Goal: Task Accomplishment & Management: Use online tool/utility

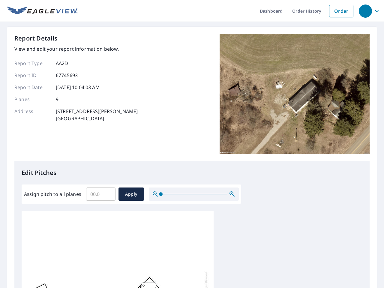
click at [192, 144] on div "Report Details View and edit your report information below. Report Type AA2D Re…" at bounding box center [191, 97] width 355 height 127
click at [365, 11] on div "button" at bounding box center [364, 10] width 13 height 13
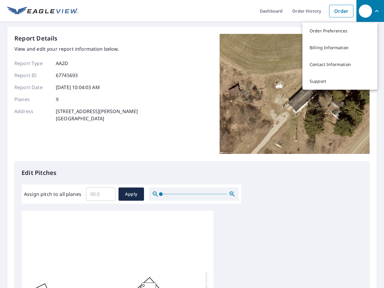
click at [101, 194] on input "Assign pitch to all planes" at bounding box center [100, 194] width 29 height 17
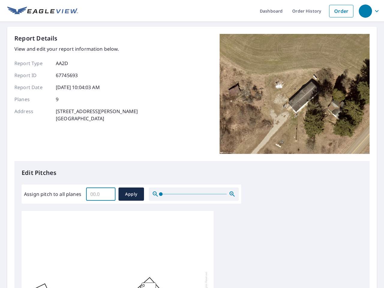
click at [131, 194] on span "Apply" at bounding box center [131, 193] width 16 height 7
click at [232, 194] on icon "button" at bounding box center [231, 193] width 7 height 7
